Goal: Task Accomplishment & Management: Manage account settings

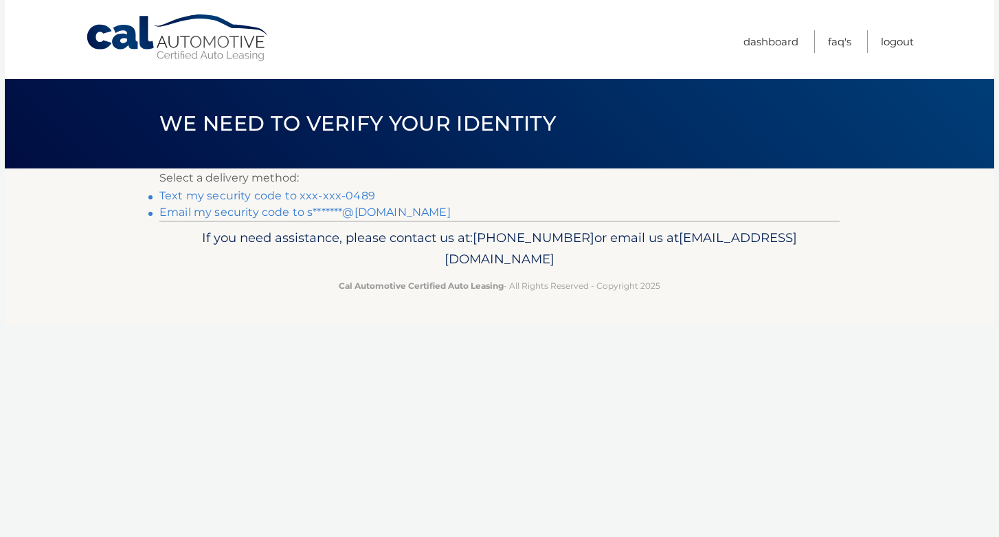
click at [345, 196] on link "Text my security code to xxx-xxx-0489" at bounding box center [267, 195] width 216 height 13
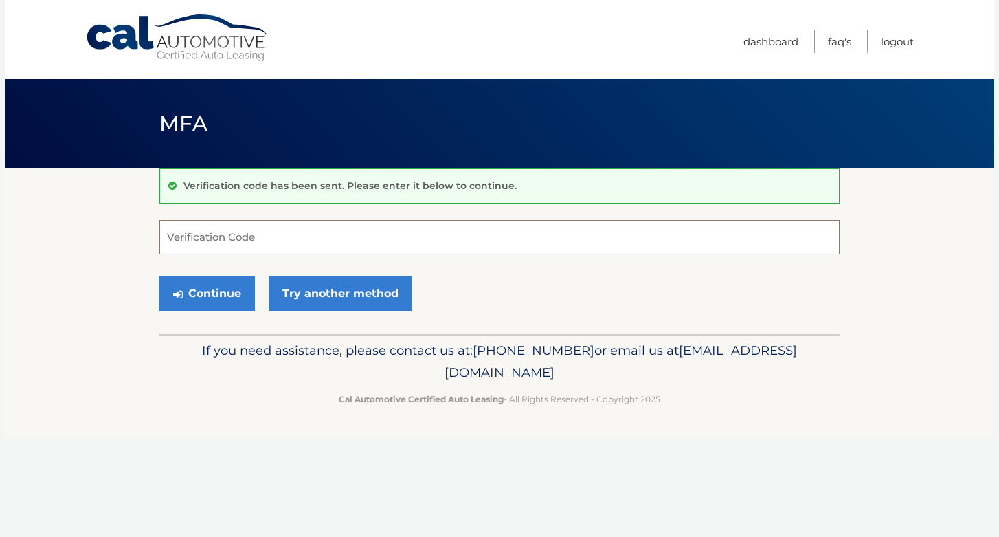
click at [297, 238] on input "Verification Code" at bounding box center [499, 237] width 680 height 34
type input "585702"
click at [202, 297] on button "Continue" at bounding box center [206, 293] width 95 height 34
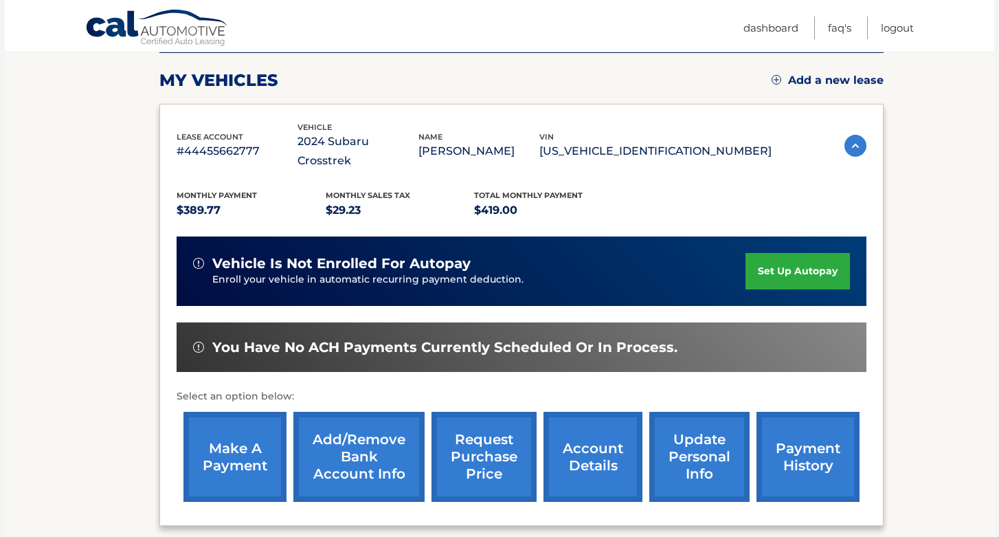
scroll to position [234, 0]
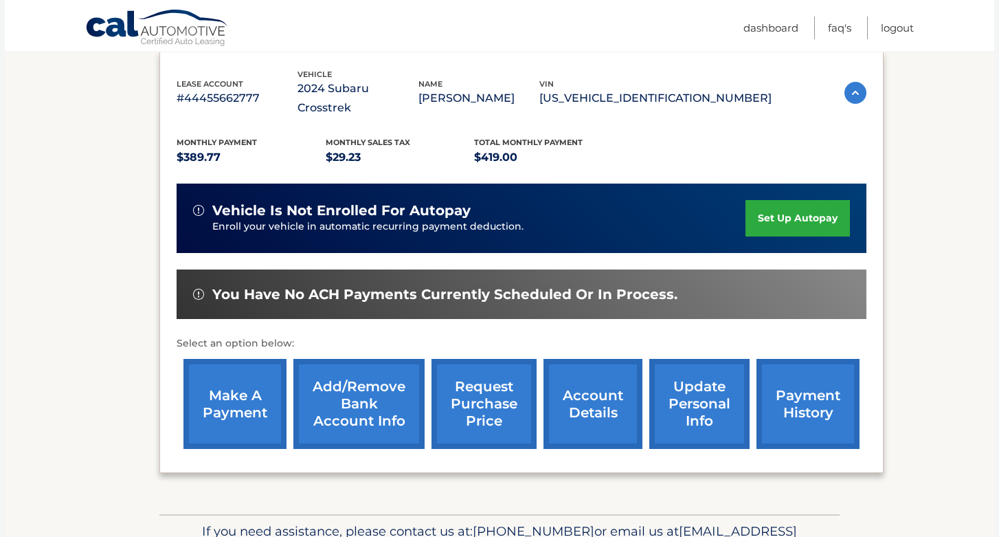
click at [243, 398] on link "make a payment" at bounding box center [234, 404] width 103 height 90
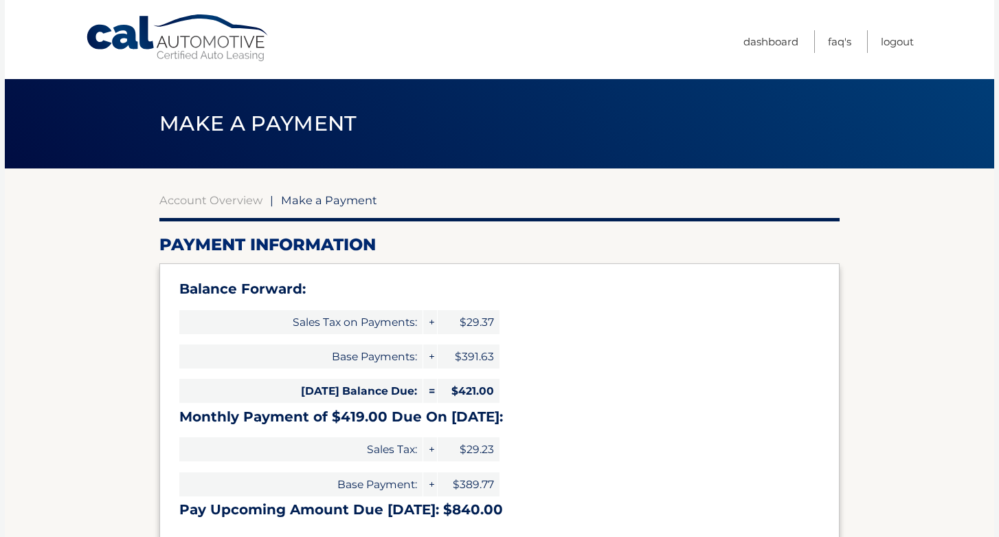
select select "MzI4OTRiYmEtNDg1NS00OTMwLTkwY2MtNTYwMjZiNWEwNWJj"
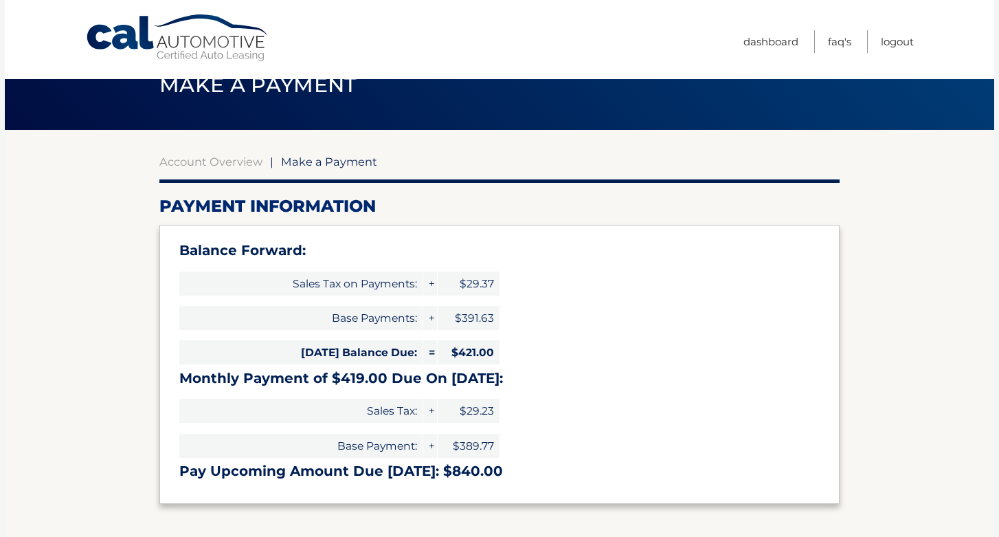
scroll to position [36, 0]
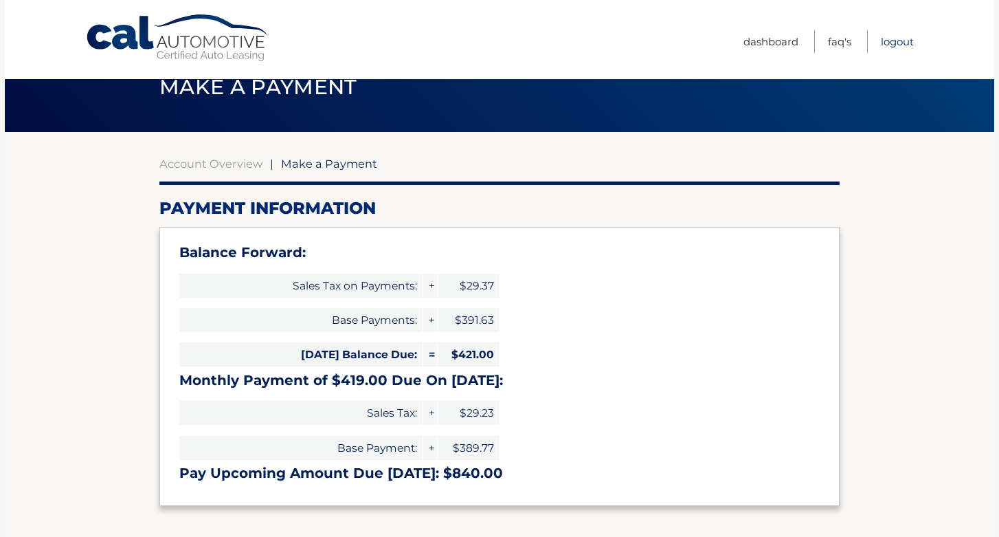
click at [894, 35] on link "Logout" at bounding box center [897, 41] width 33 height 23
